Goal: Check status: Check status

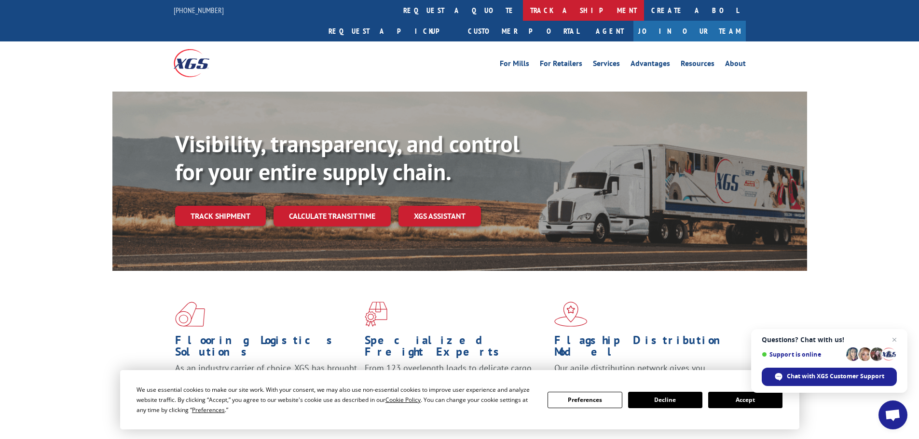
click at [523, 11] on link "track a shipment" at bounding box center [583, 10] width 121 height 21
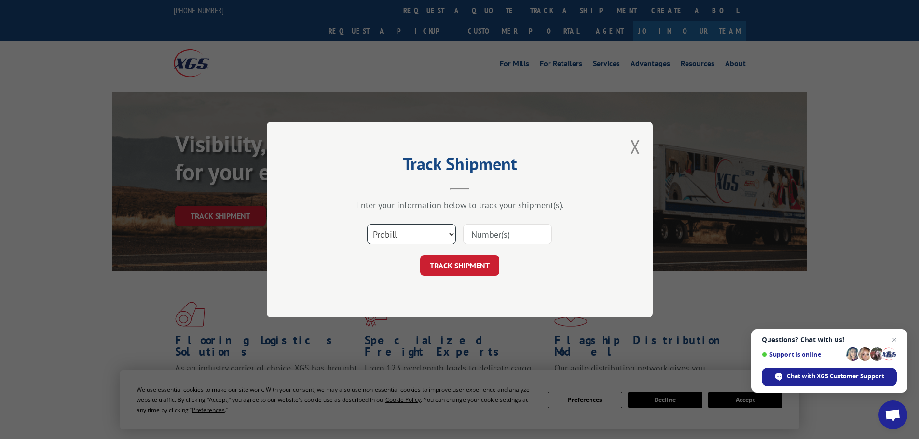
click at [438, 232] on select "Select category... Probill BOL PO" at bounding box center [411, 234] width 89 height 20
select select "po"
click at [367, 224] on select "Select category... Probill BOL PO" at bounding box center [411, 234] width 89 height 20
click at [510, 238] on input at bounding box center [507, 234] width 89 height 20
type input "73546355"
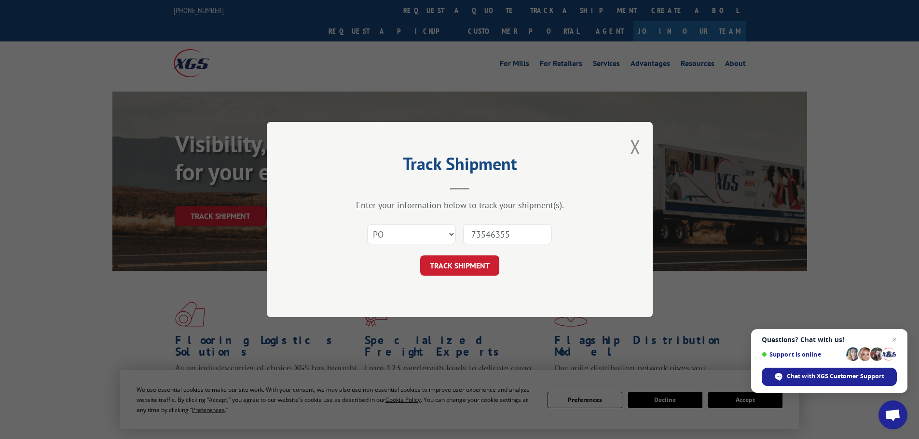
click button "TRACK SHIPMENT" at bounding box center [459, 266] width 79 height 20
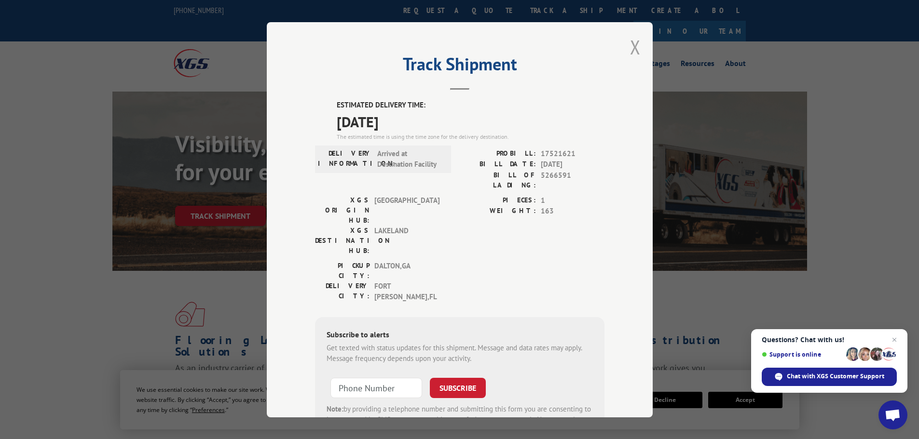
click at [630, 51] on button "Close modal" at bounding box center [635, 47] width 11 height 26
